Goal: Find specific page/section: Find specific page/section

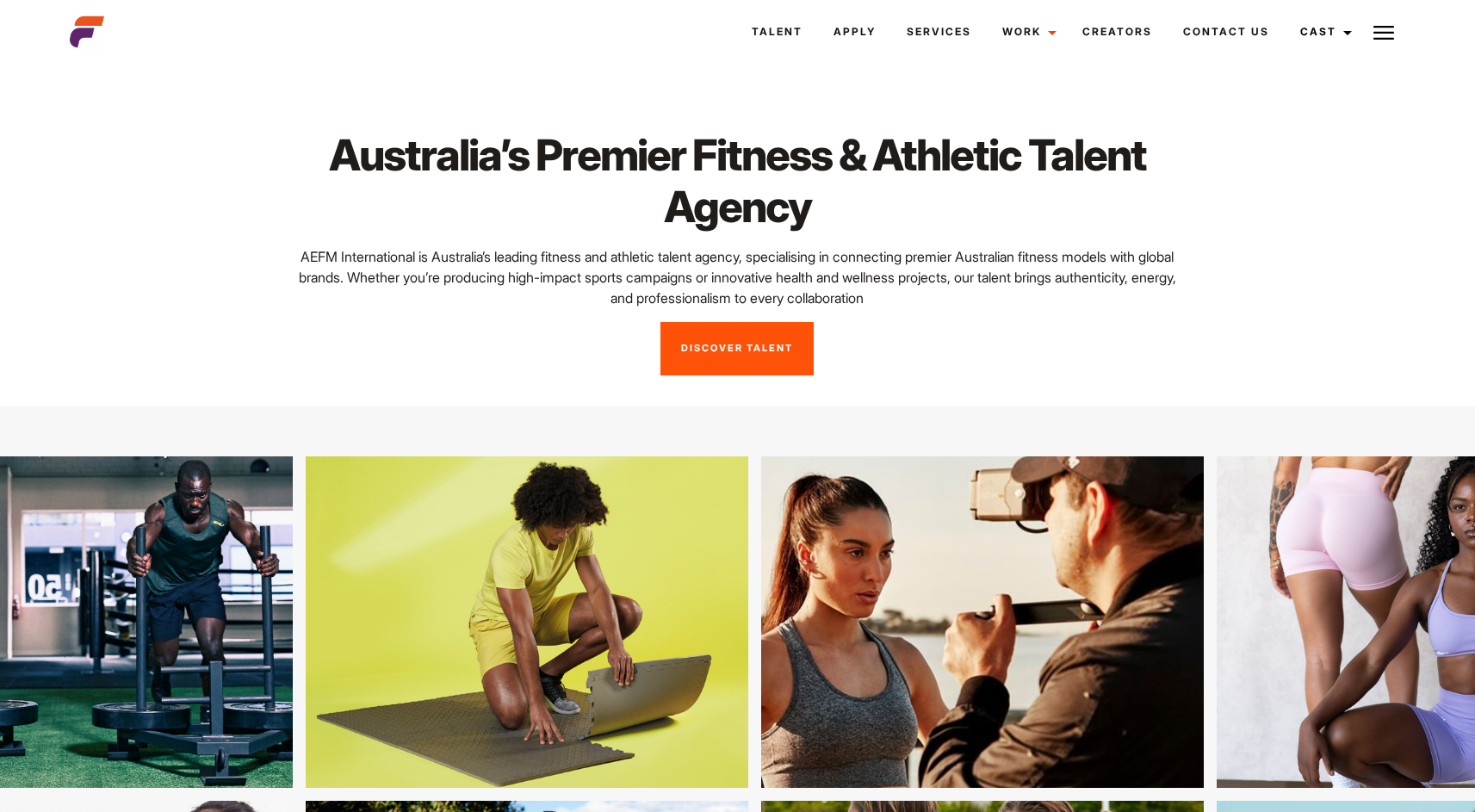
click at [805, 360] on link "Discover Talent" at bounding box center [737, 349] width 153 height 54
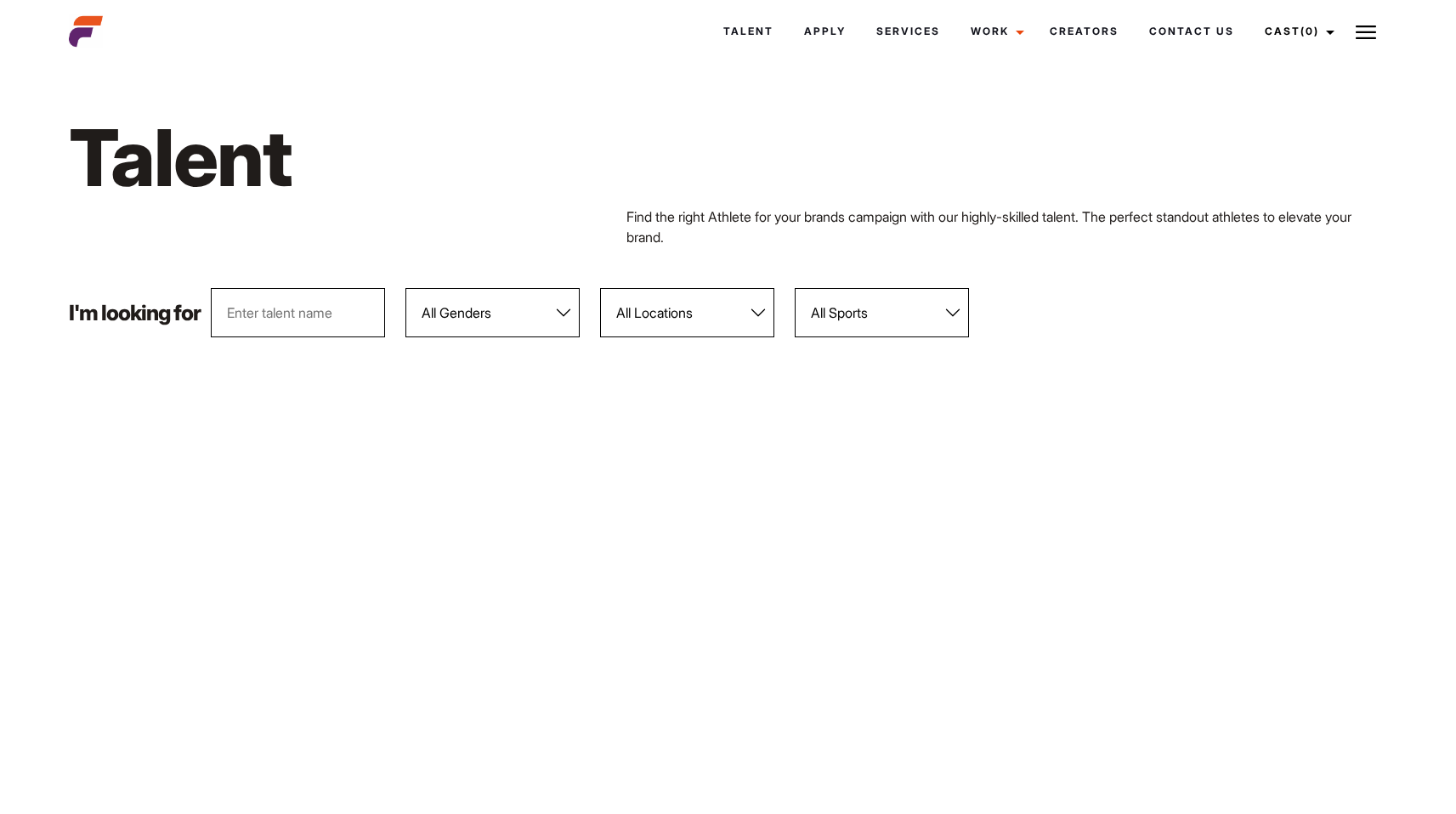
click at [513, 319] on select "All Genders [DEMOGRAPHIC_DATA] [DEMOGRAPHIC_DATA]" at bounding box center [492, 312] width 174 height 49
select select "103"
click at [406, 288] on select "All Genders [DEMOGRAPHIC_DATA] [DEMOGRAPHIC_DATA]" at bounding box center [492, 312] width 174 height 49
click at [880, 317] on select "All Sports 100 Meter Butterfly Acrobatics Aerial awareness Aerobics AFL Aflw Am…" at bounding box center [881, 312] width 174 height 49
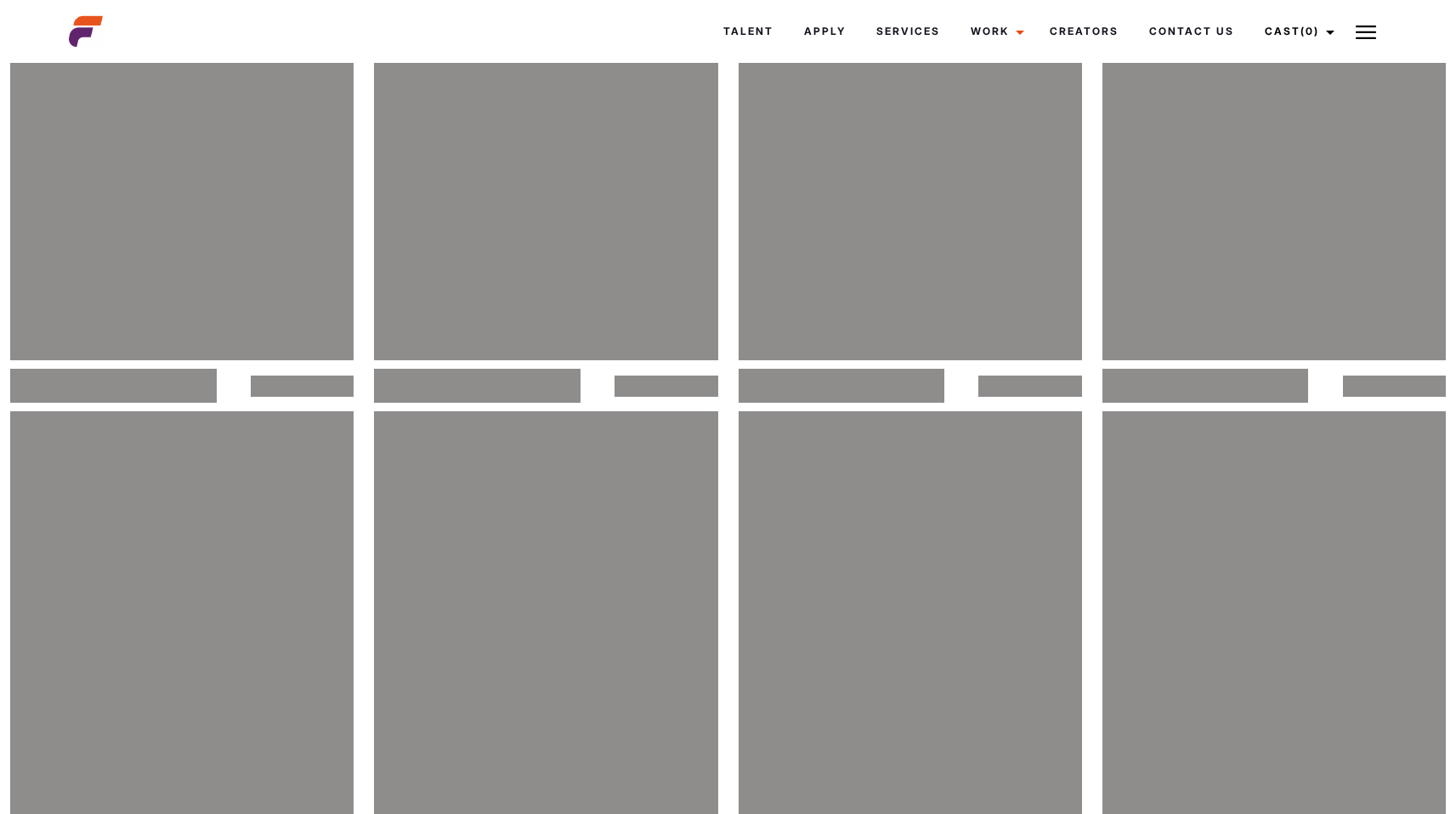
scroll to position [3331, 0]
